Goal: Transaction & Acquisition: Download file/media

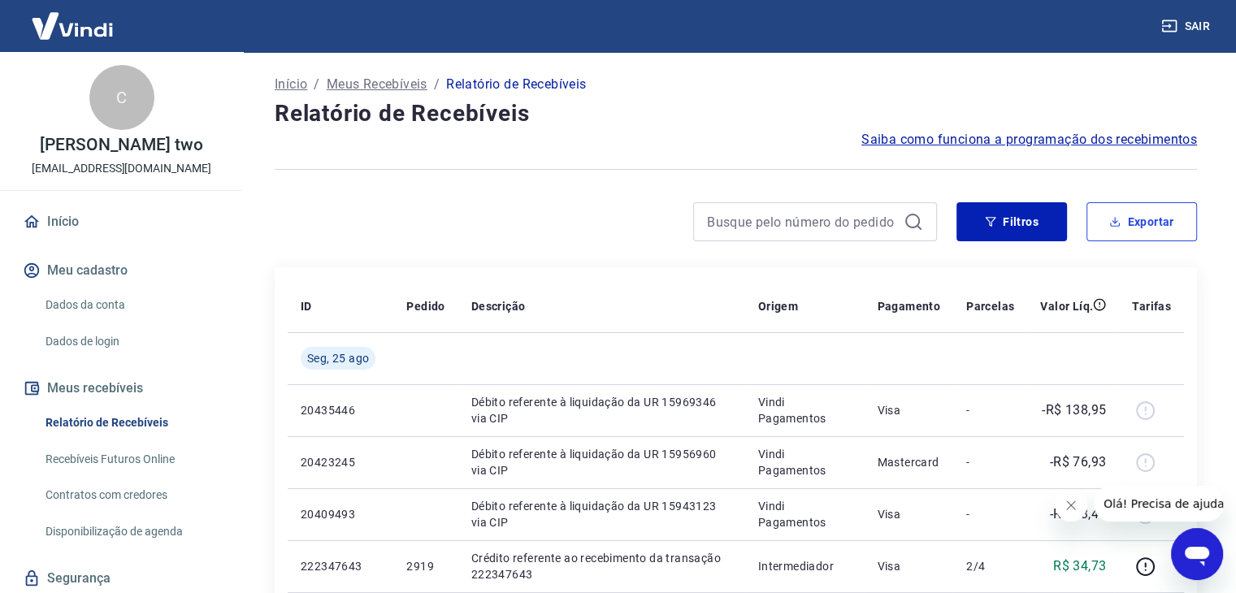
drag, startPoint x: 1116, startPoint y: 229, endPoint x: 1069, endPoint y: 235, distance: 48.3
click at [1116, 229] on button "Exportar" at bounding box center [1141, 221] width 111 height 39
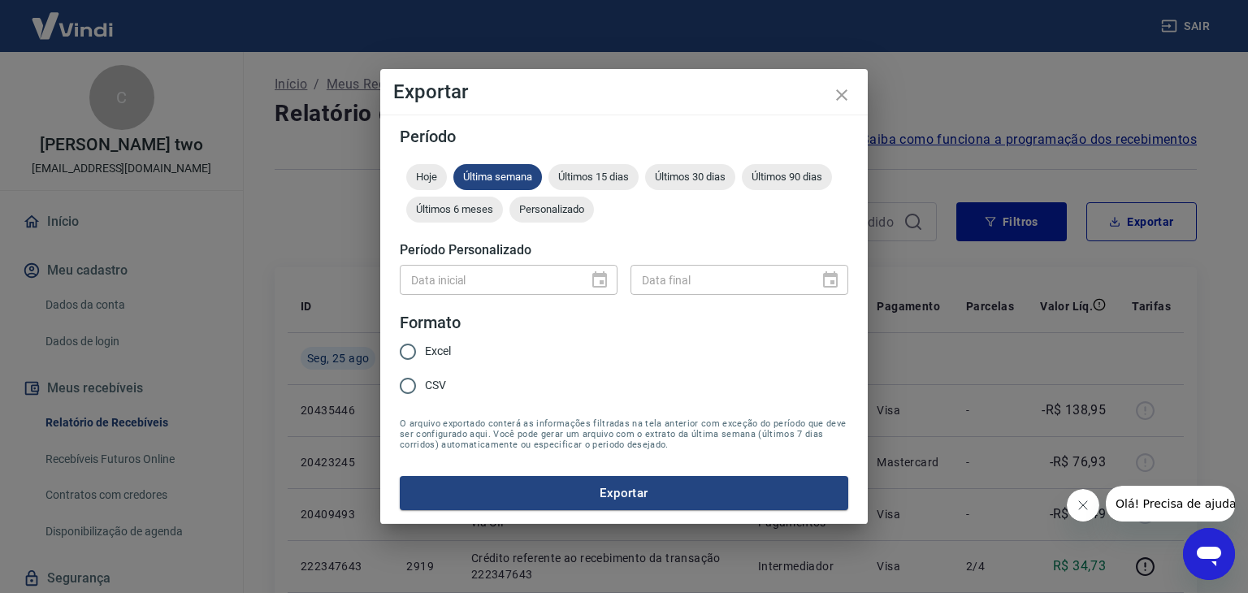
click at [418, 362] on input "Excel" at bounding box center [408, 352] width 34 height 34
radio input "true"
click at [559, 496] on button "Exportar" at bounding box center [624, 493] width 449 height 34
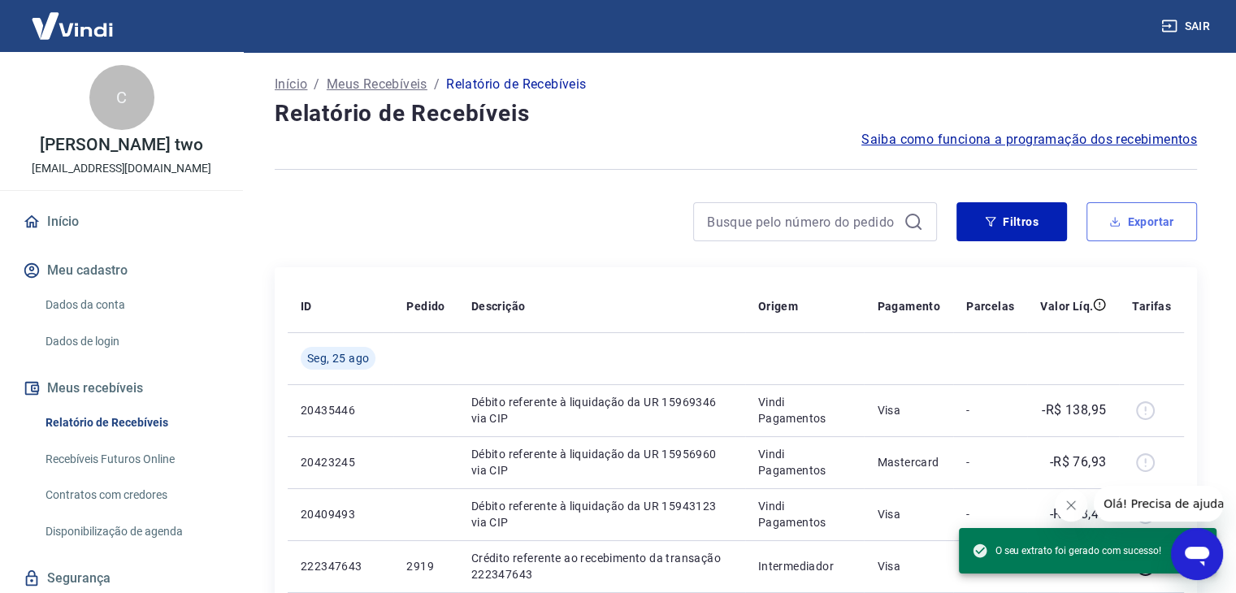
click at [1162, 213] on button "Exportar" at bounding box center [1141, 221] width 111 height 39
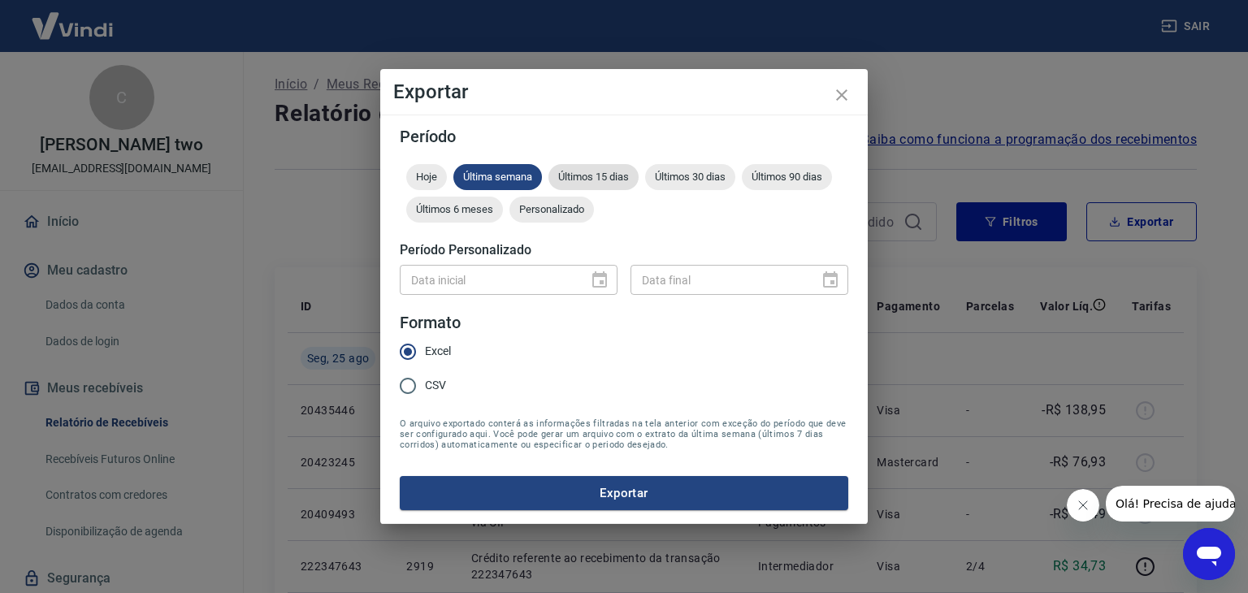
click at [614, 173] on span "Últimos 15 dias" at bounding box center [593, 177] width 90 height 12
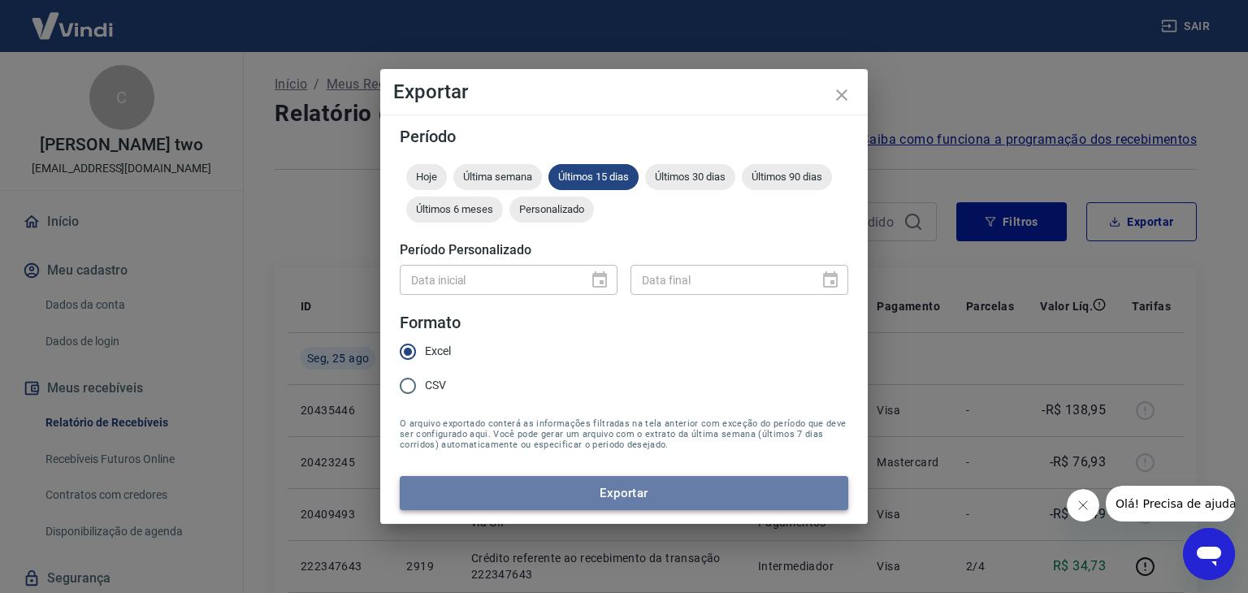
click at [510, 486] on button "Exportar" at bounding box center [624, 493] width 449 height 34
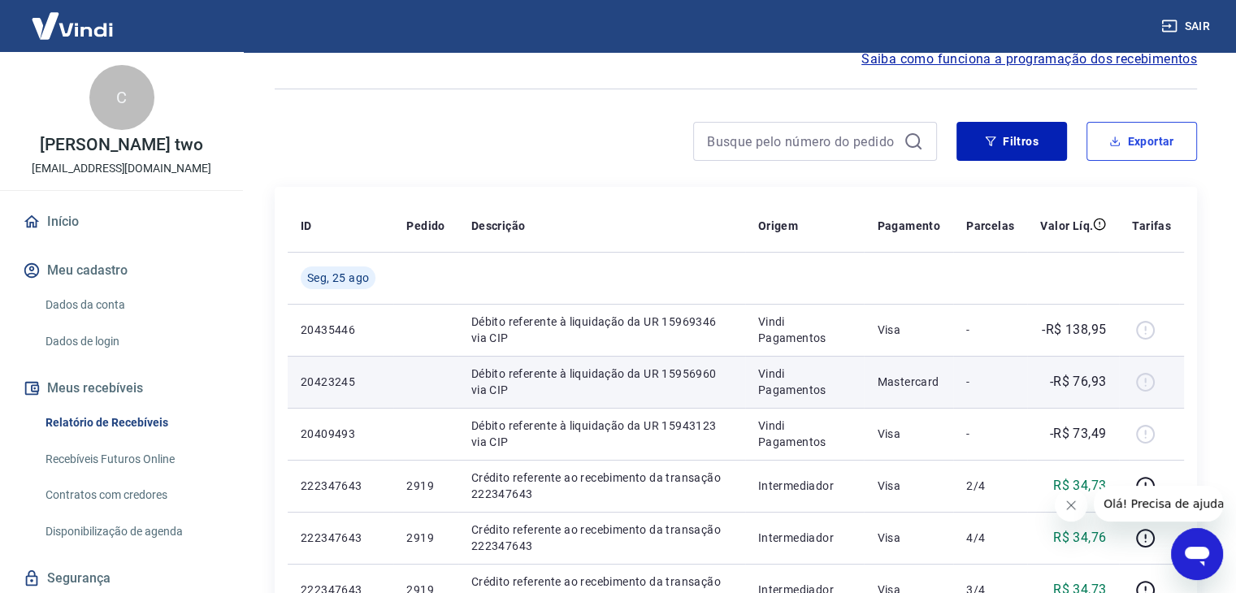
scroll to position [81, 0]
